Goal: Task Accomplishment & Management: Manage account settings

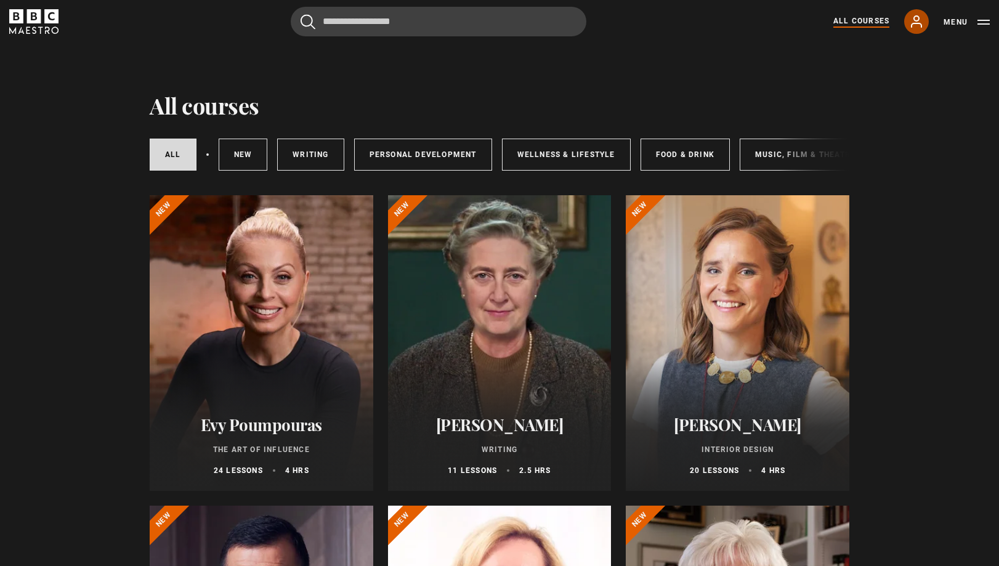
click at [920, 15] on icon at bounding box center [916, 21] width 15 height 15
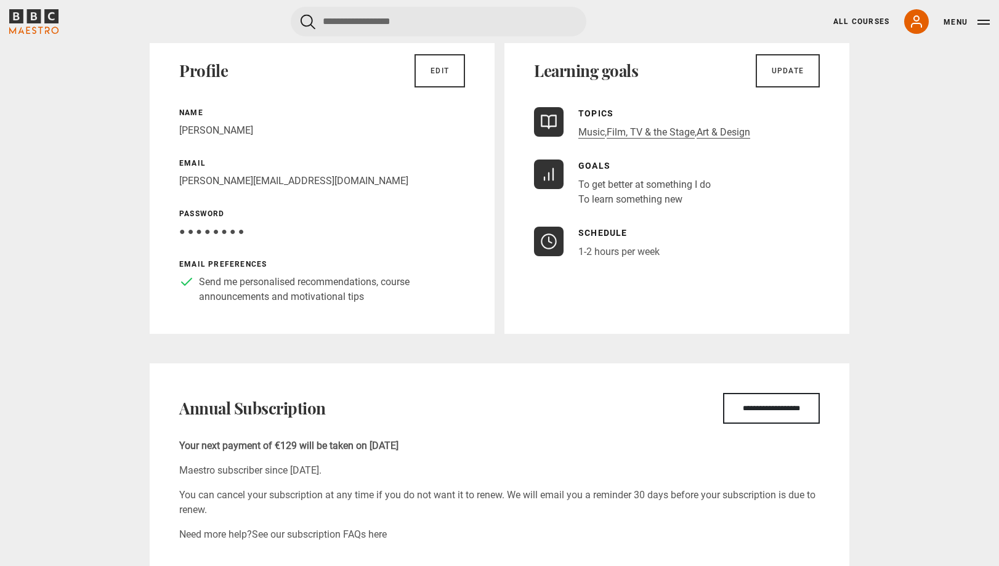
scroll to position [246, 0]
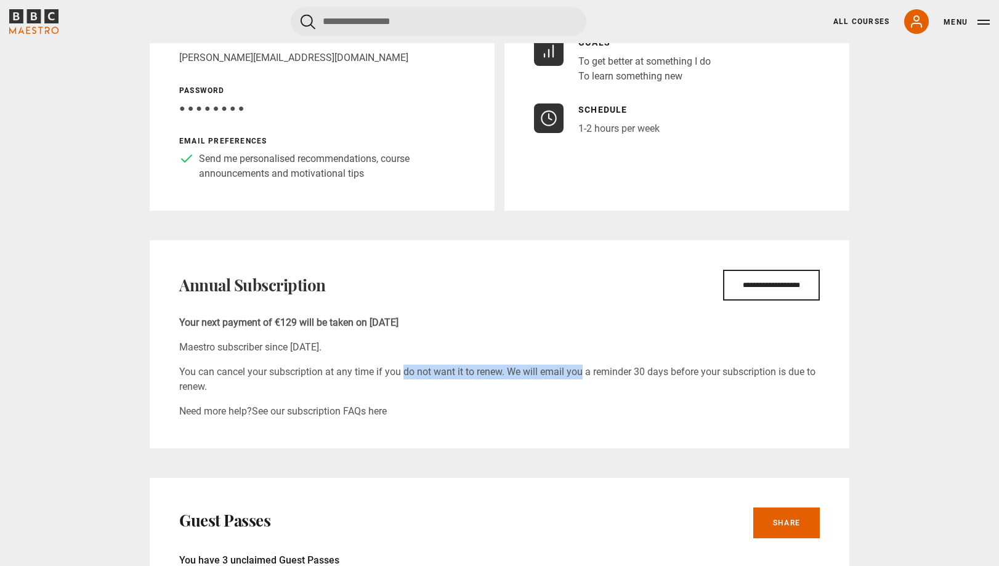
drag, startPoint x: 376, startPoint y: 371, endPoint x: 551, endPoint y: 368, distance: 174.9
click at [551, 368] on p "You can cancel your subscription at any time if you do not want it to renew. We…" at bounding box center [499, 380] width 640 height 30
drag, startPoint x: 286, startPoint y: 367, endPoint x: 529, endPoint y: 368, distance: 242.6
click at [528, 368] on p "You can cancel your subscription at any time if you do not want it to renew. We…" at bounding box center [499, 380] width 640 height 30
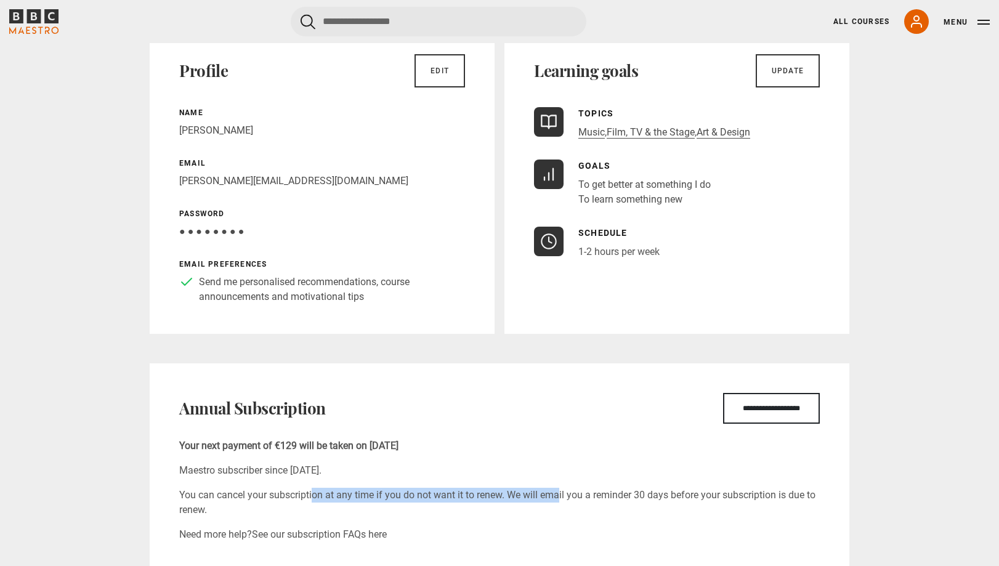
scroll to position [369, 0]
